Goal: Transaction & Acquisition: Purchase product/service

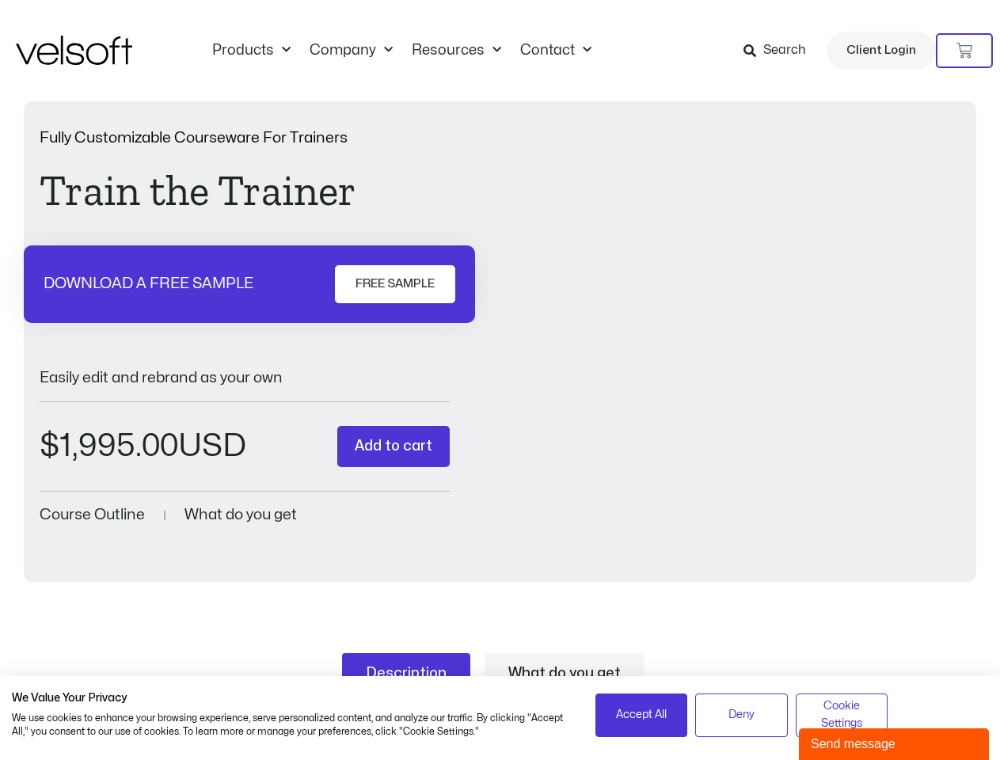
click at [500, 380] on div "Fully Customizable Courseware For Trainers Train the Trainer DOWNLOAD A FREE SA…" at bounding box center [500, 329] width 921 height 397
click at [965, 51] on icon at bounding box center [965, 51] width 16 height 16
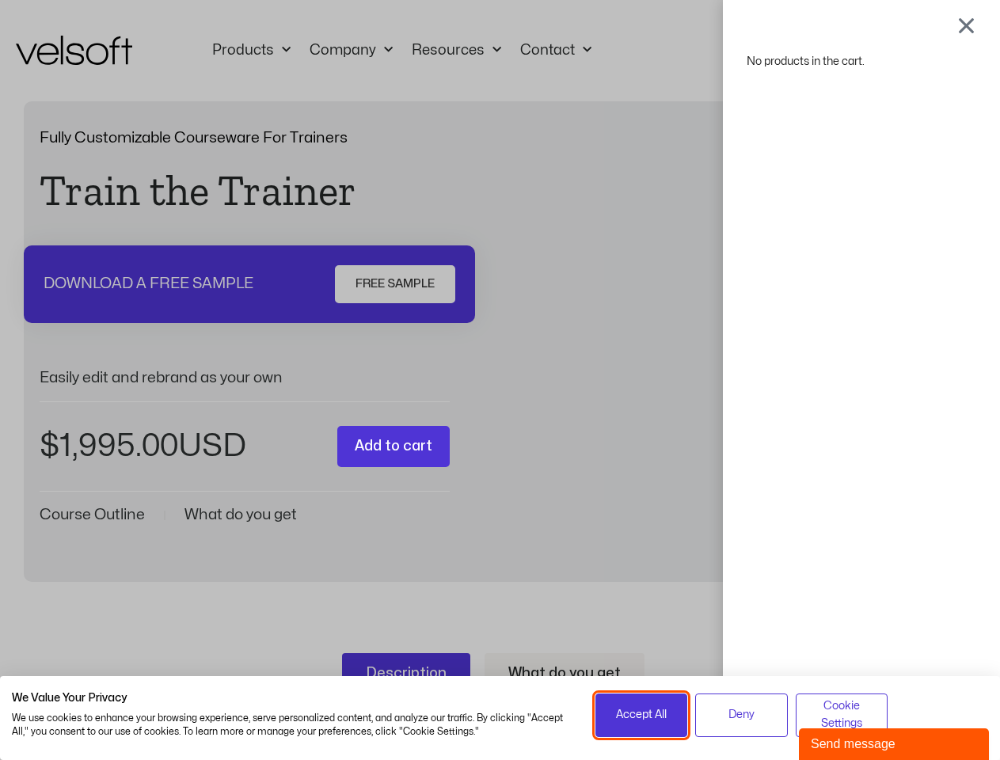
click at [641, 715] on span "Accept All" at bounding box center [641, 714] width 51 height 17
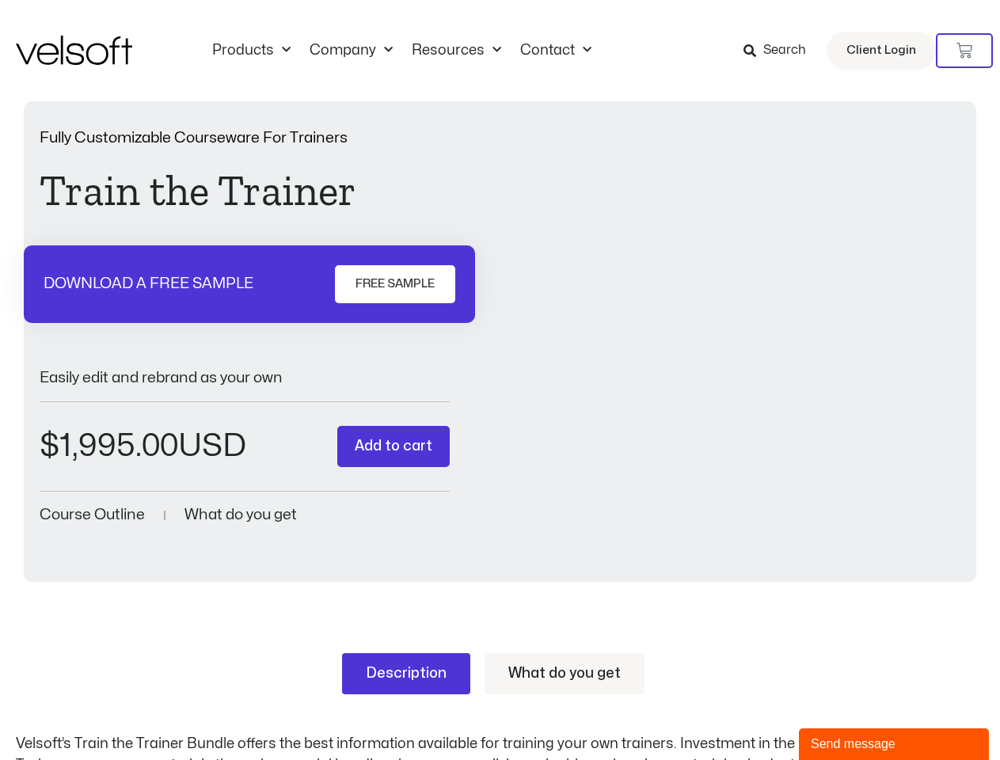
click at [501, 380] on div "No products in the cart." at bounding box center [501, 380] width 0 height 0
click at [894, 744] on div "Send message" at bounding box center [894, 744] width 166 height 19
